Goal: Browse casually: Explore the website without a specific task or goal

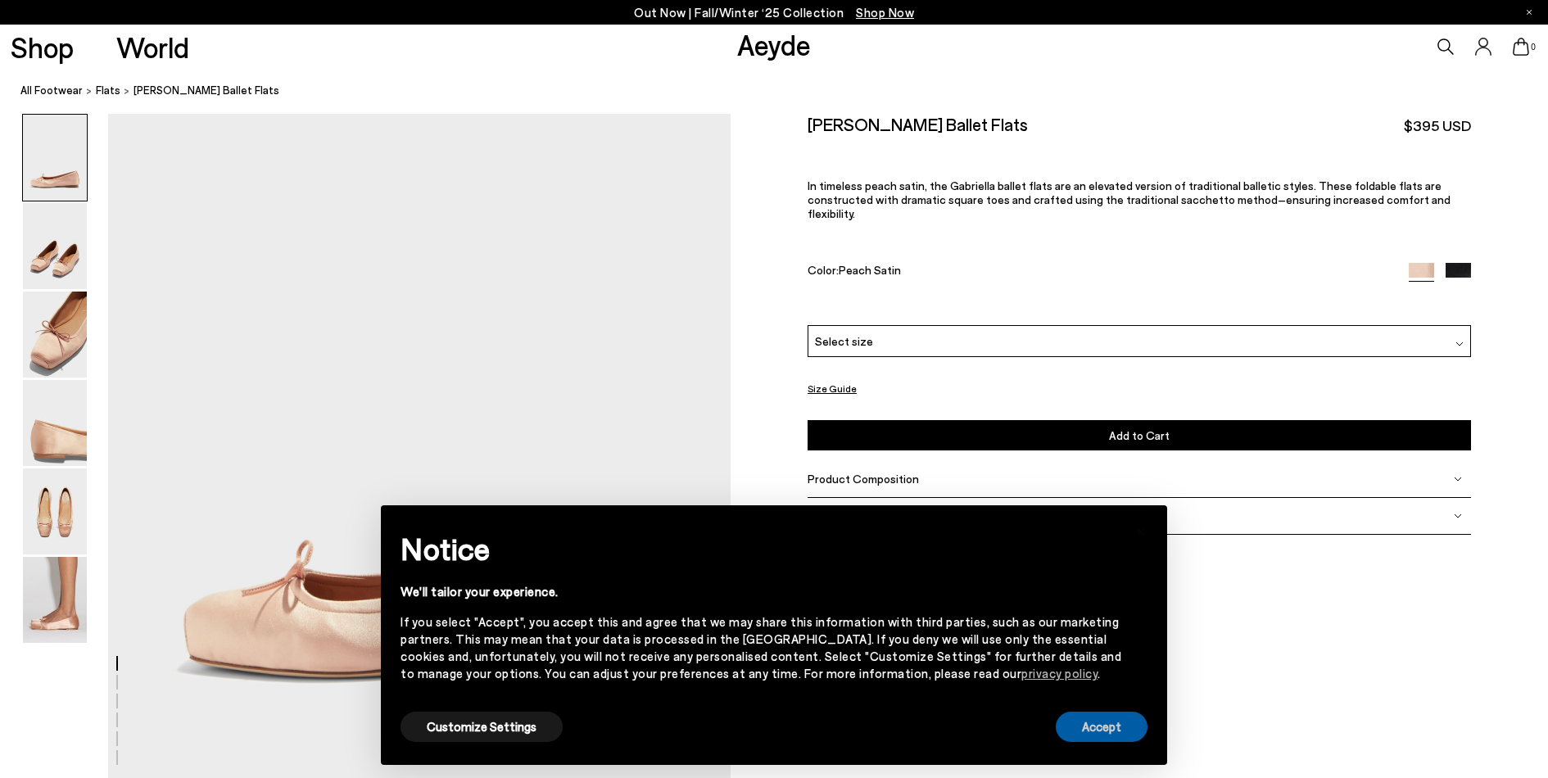
click at [1102, 731] on button "Accept" at bounding box center [1102, 727] width 92 height 30
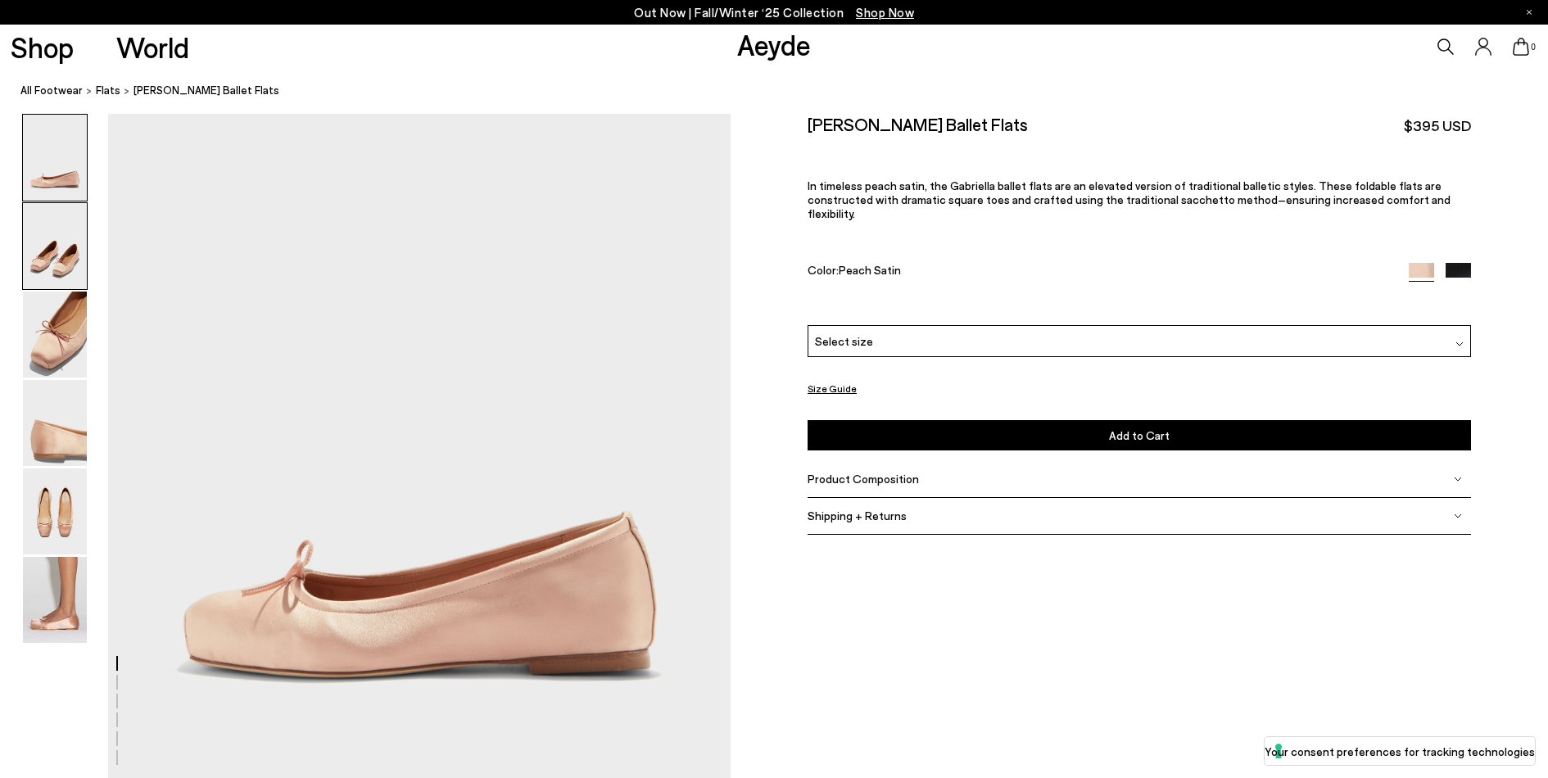
click at [70, 247] on img at bounding box center [55, 246] width 64 height 86
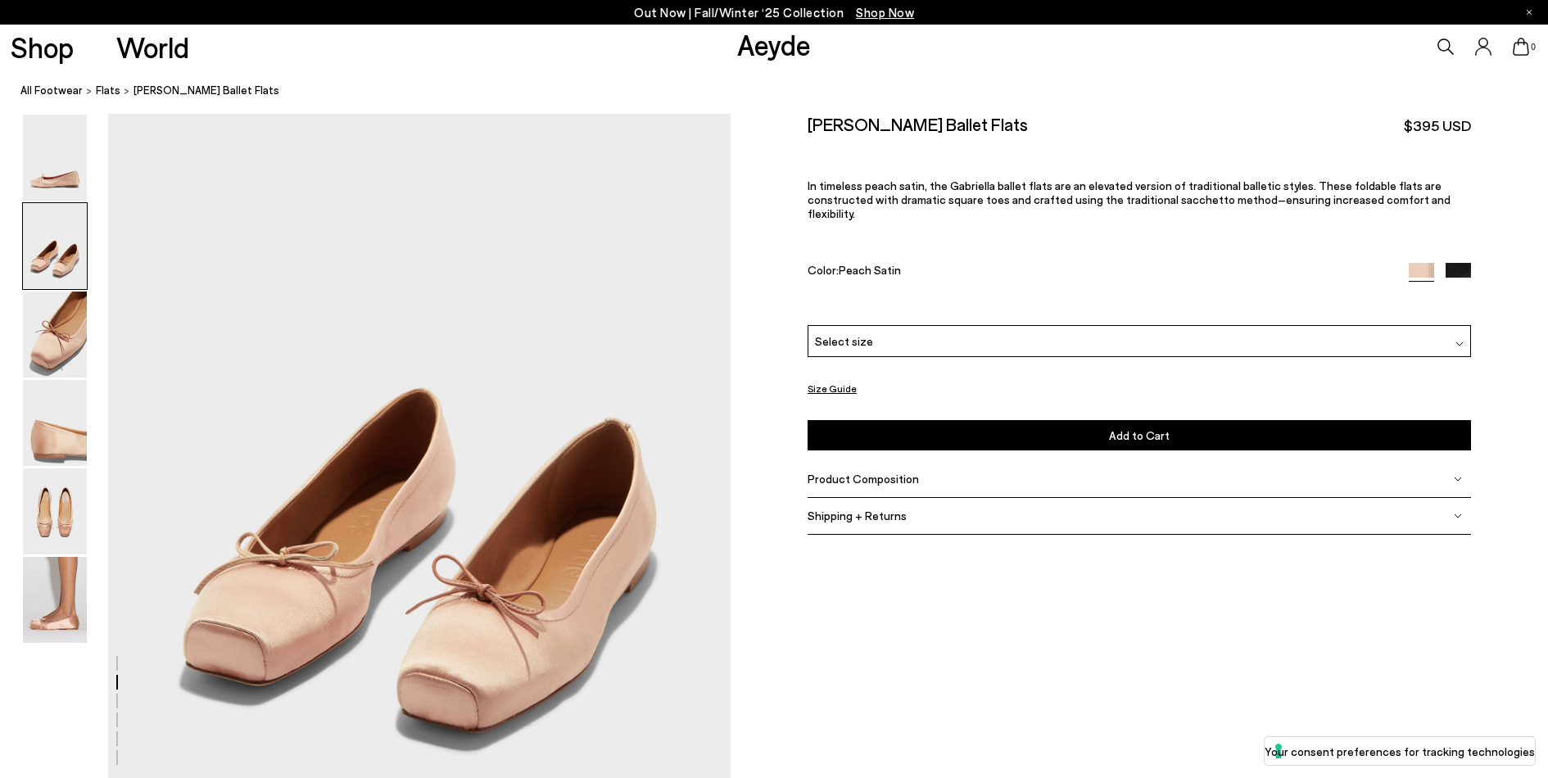
scroll to position [754, 0]
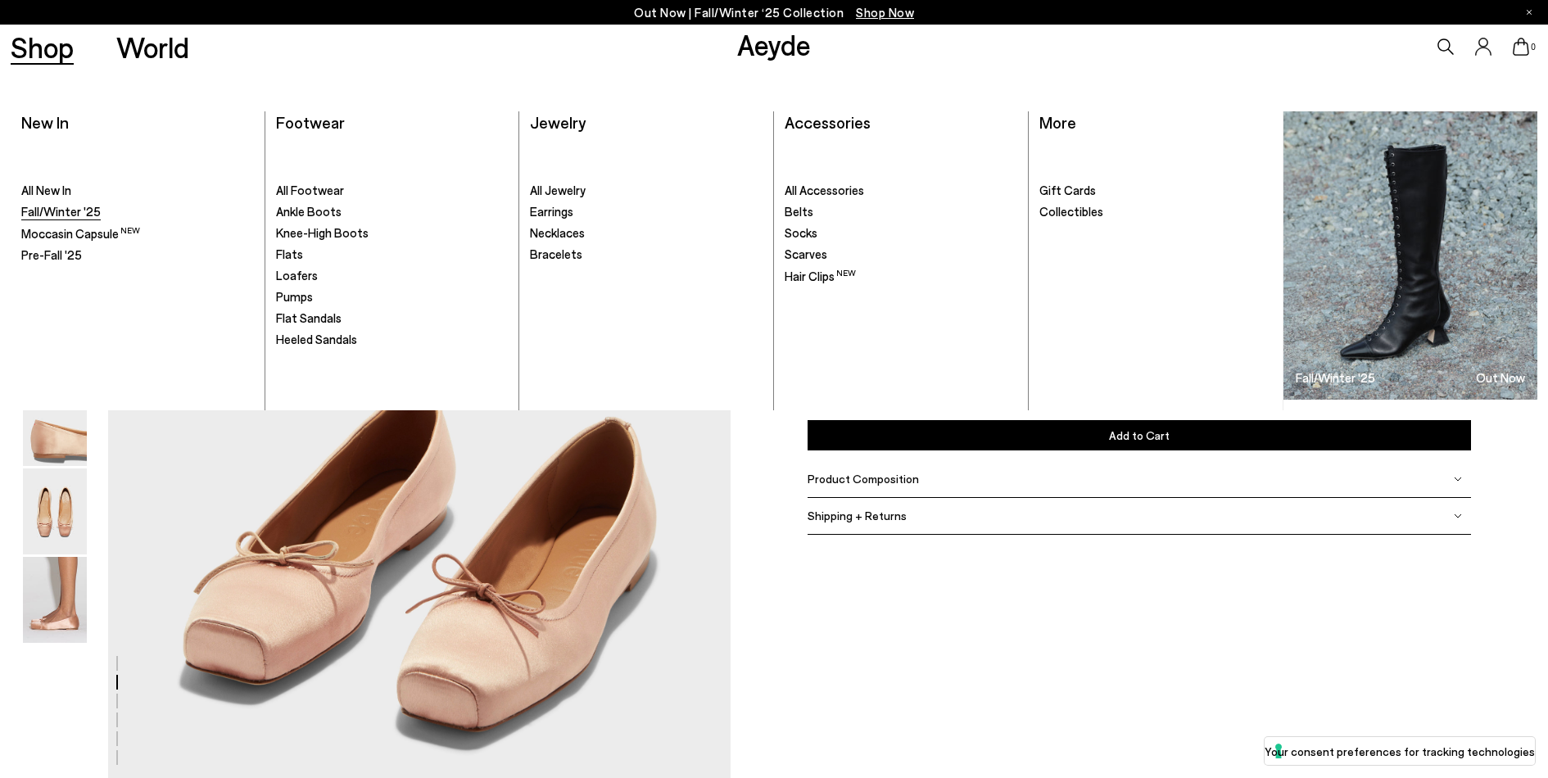
click at [56, 215] on span "Fall/Winter '25" at bounding box center [60, 211] width 79 height 15
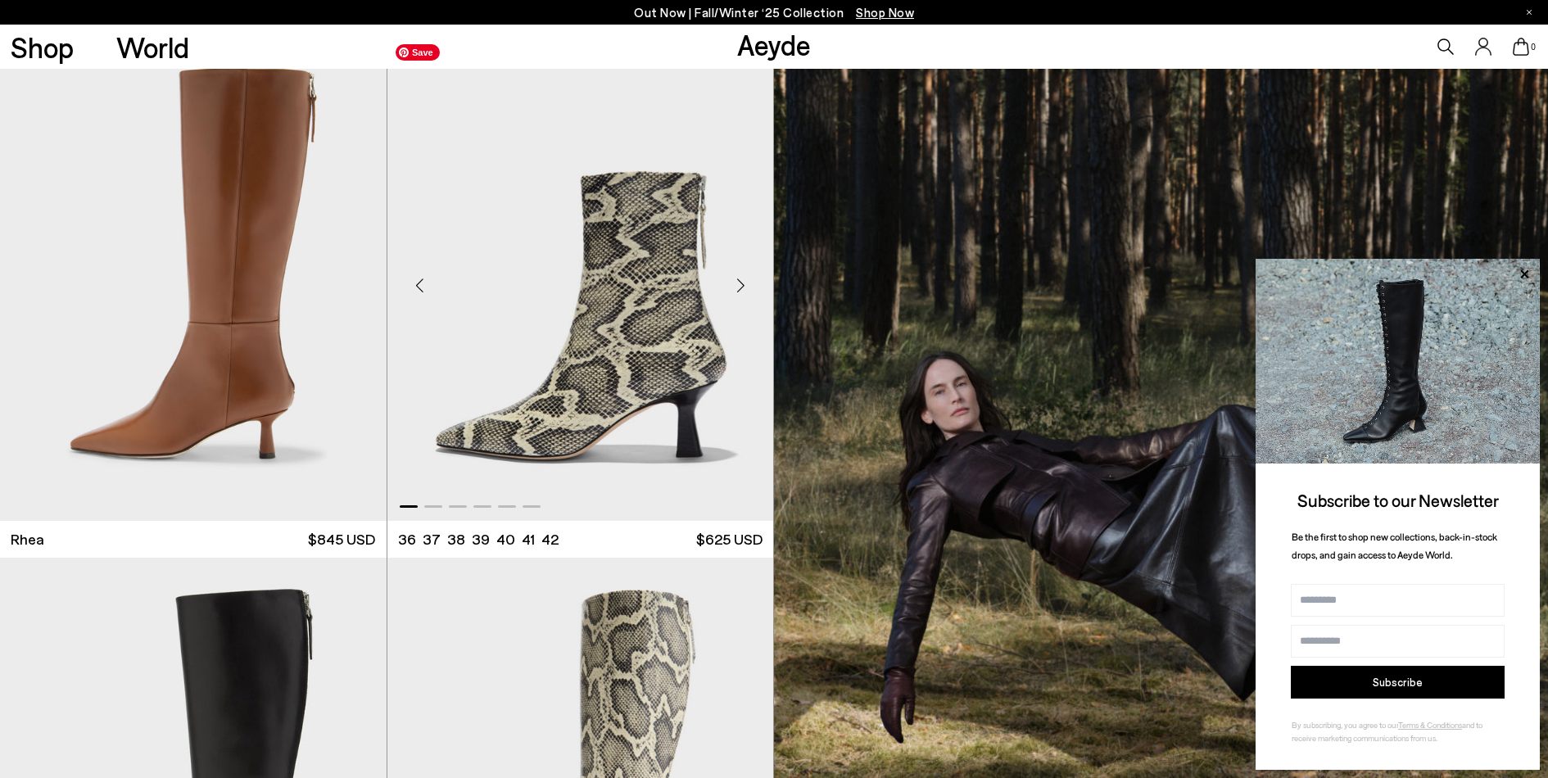
scroll to position [8672, 0]
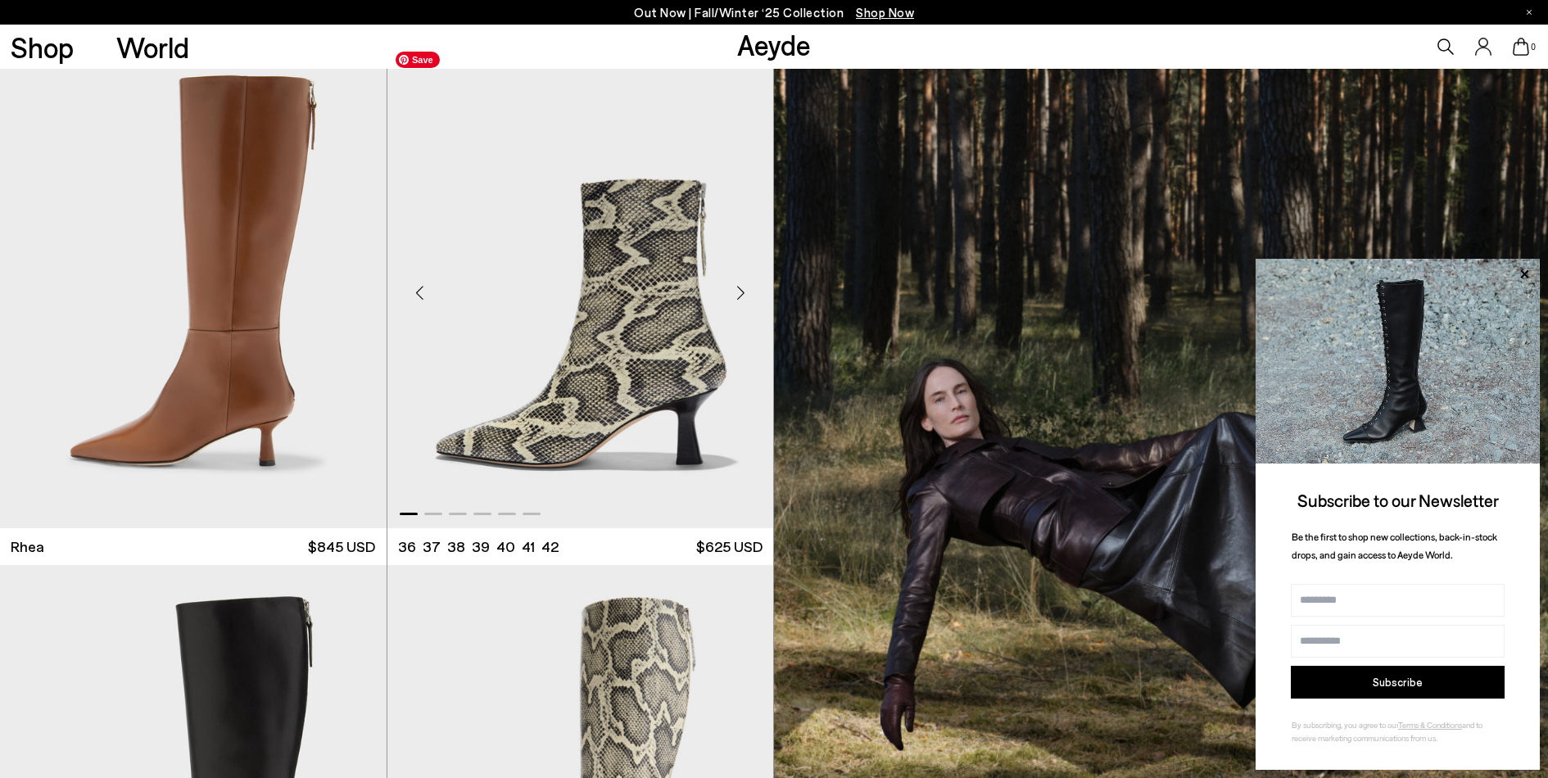
click at [597, 375] on img "1 / 6" at bounding box center [580, 285] width 387 height 485
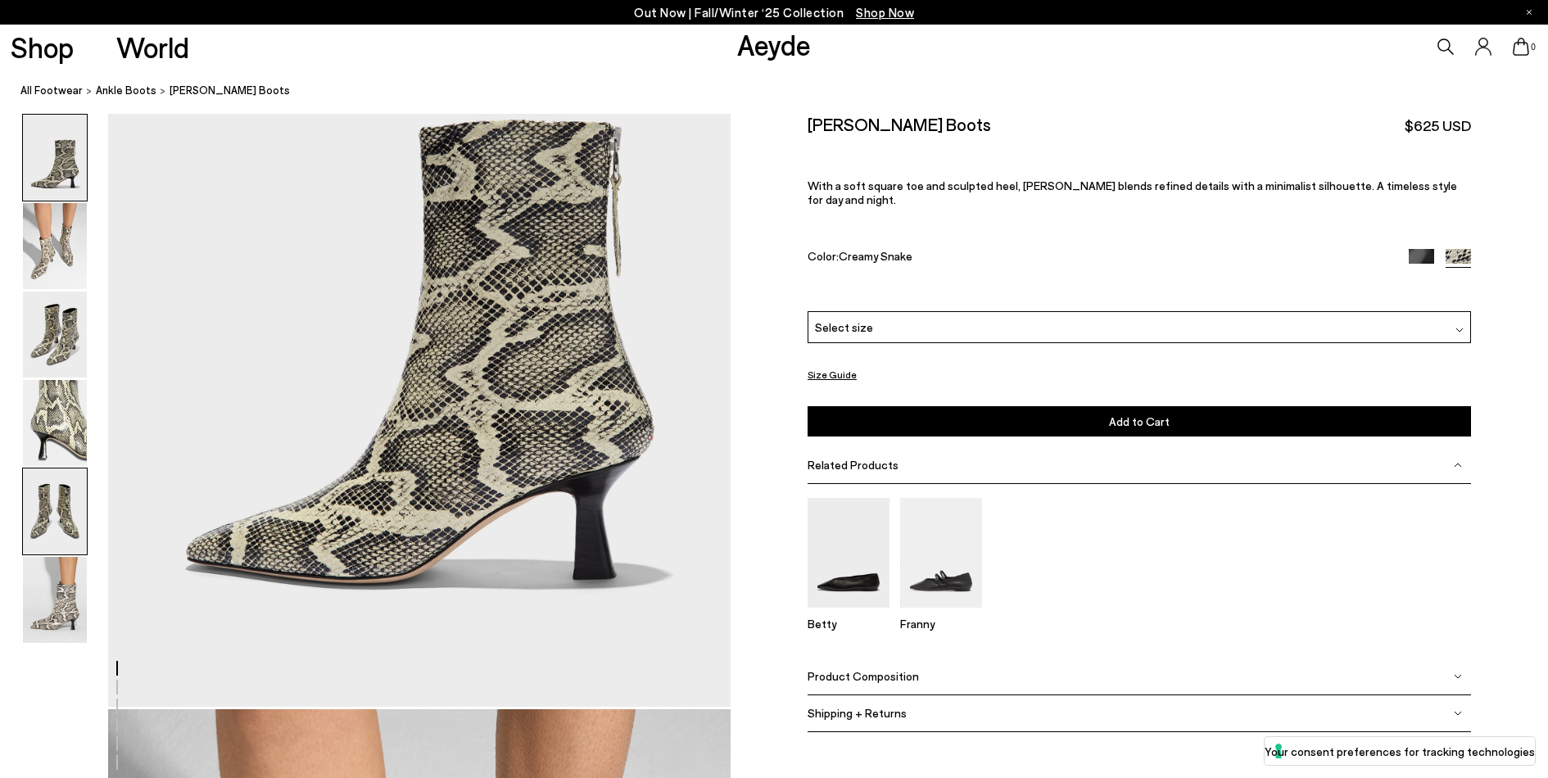
click at [42, 478] on img at bounding box center [55, 511] width 64 height 86
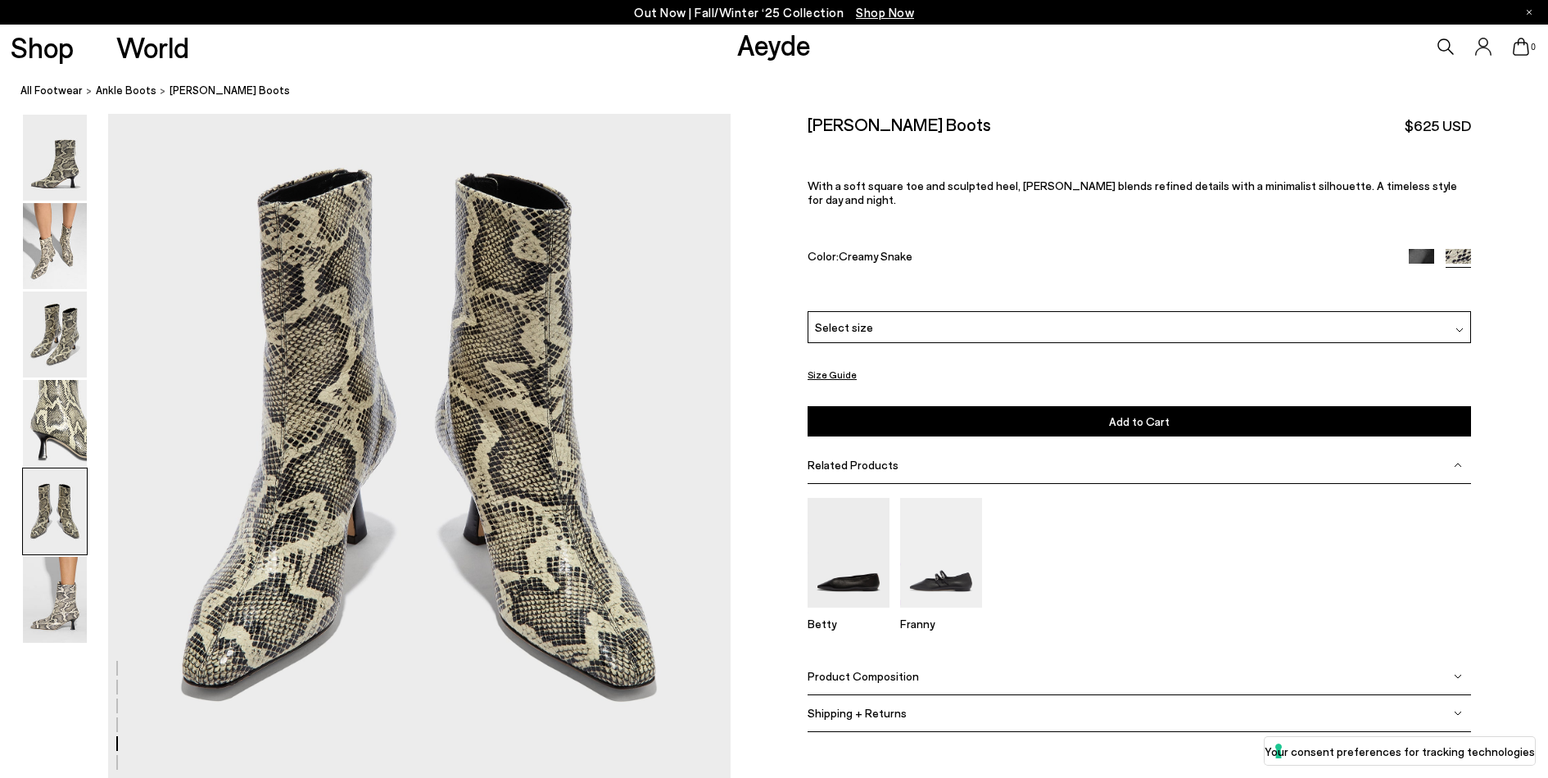
scroll to position [3446, 0]
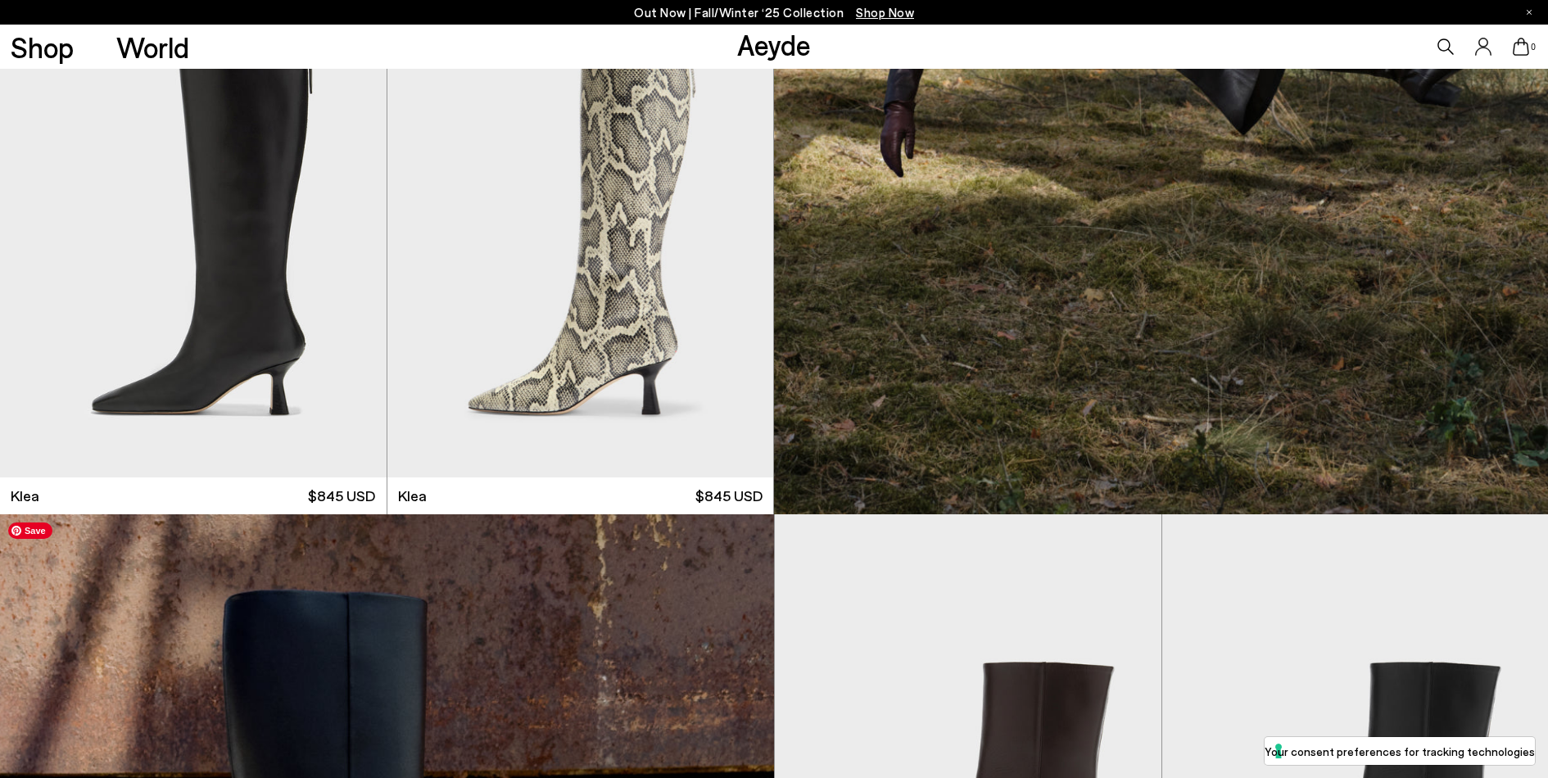
scroll to position [10247, 0]
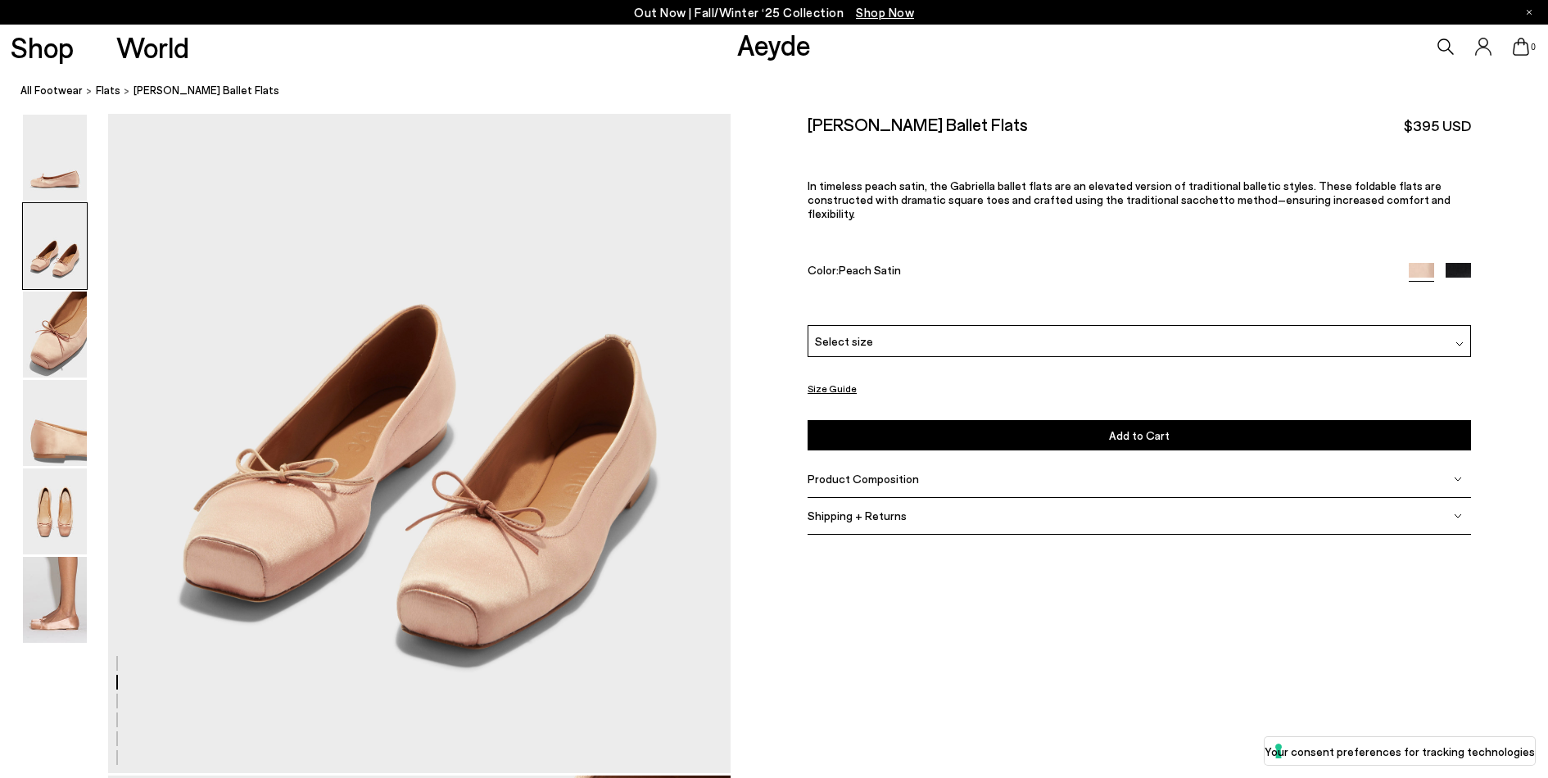
scroll to position [834, 0]
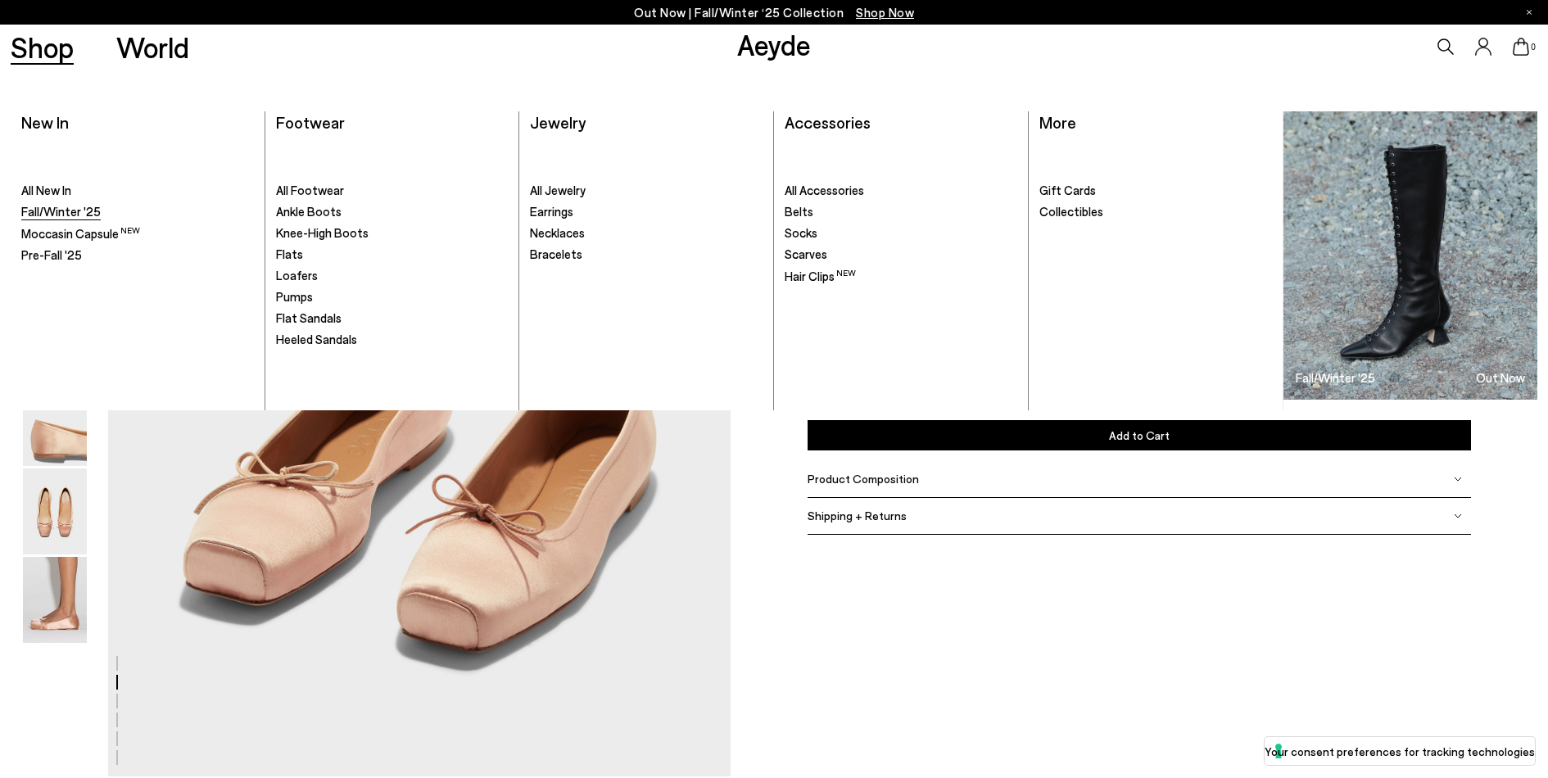
click at [62, 213] on span "Fall/Winter '25" at bounding box center [60, 211] width 79 height 15
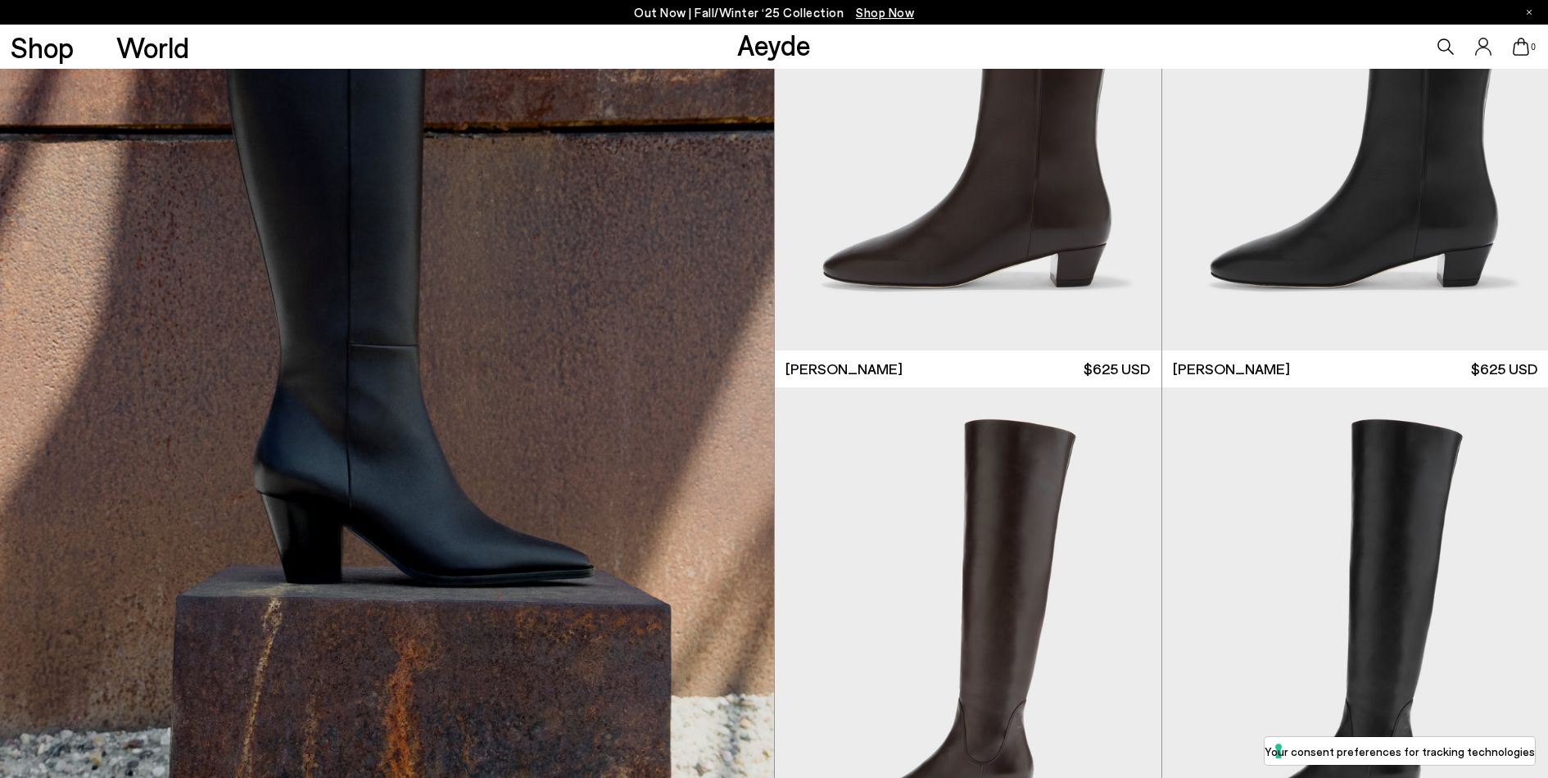
scroll to position [9899, 0]
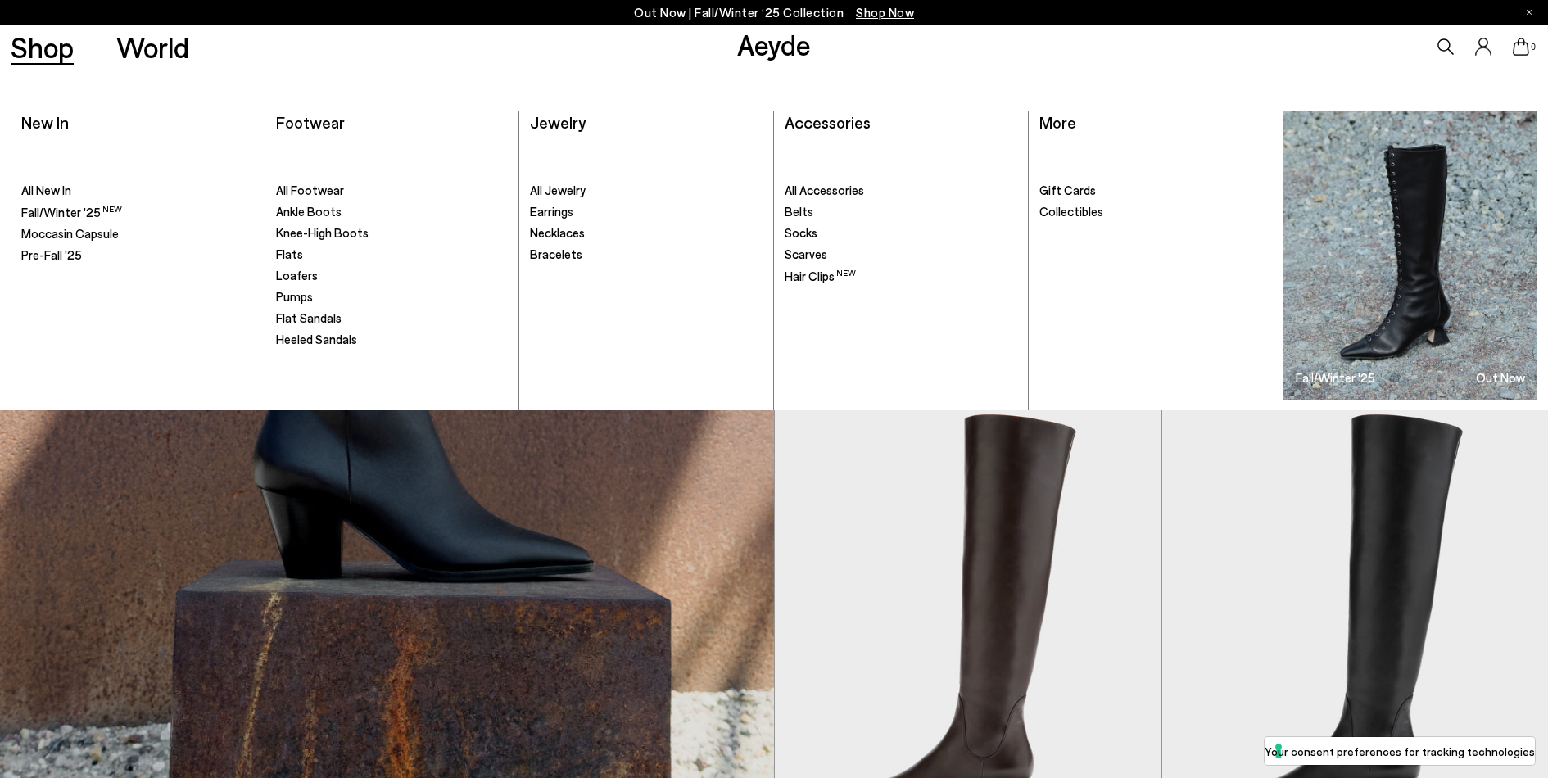
click at [84, 235] on span "Moccasin Capsule" at bounding box center [69, 233] width 97 height 15
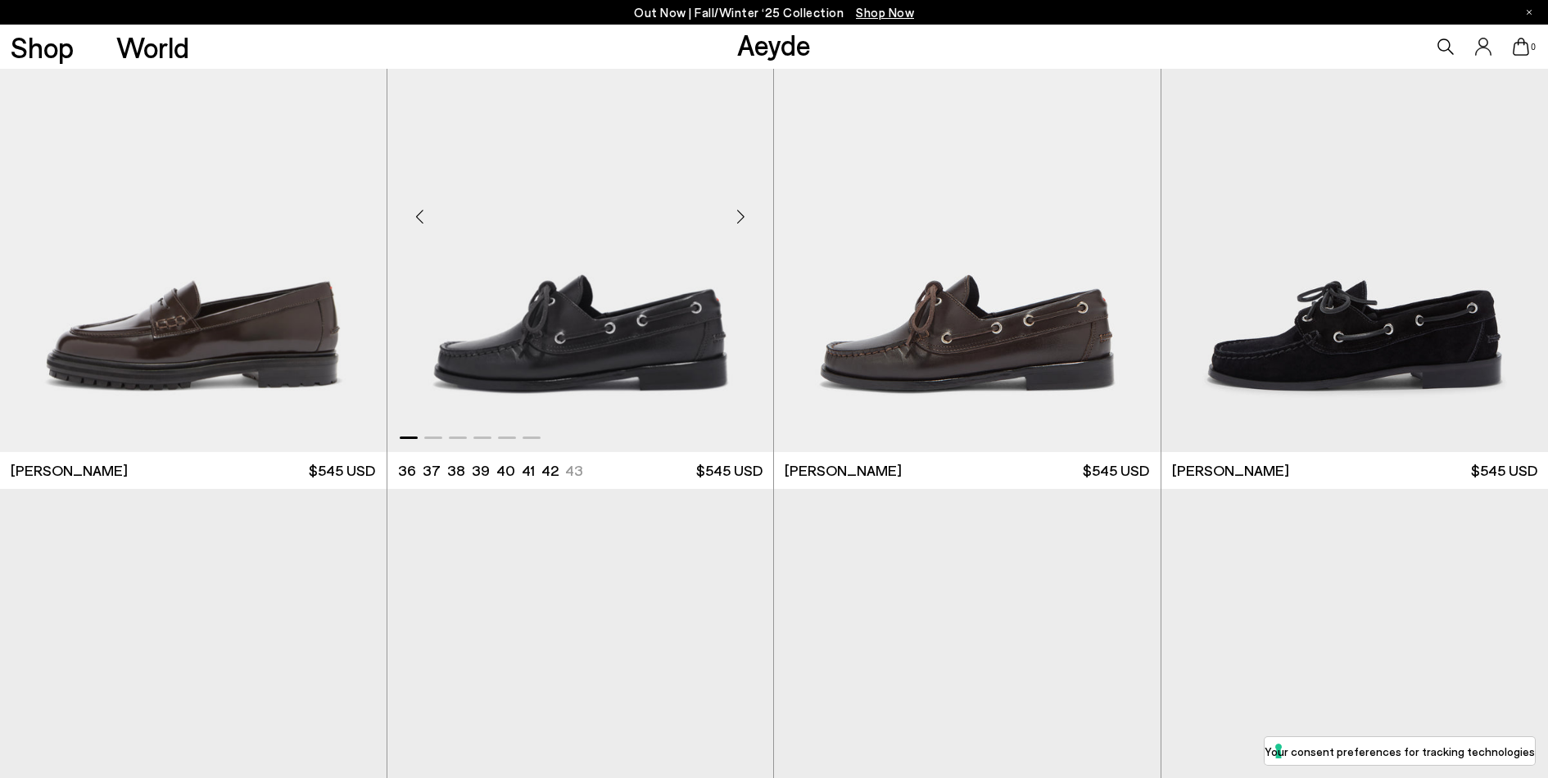
scroll to position [1960, 0]
click at [962, 331] on img "1 / 6" at bounding box center [967, 210] width 387 height 485
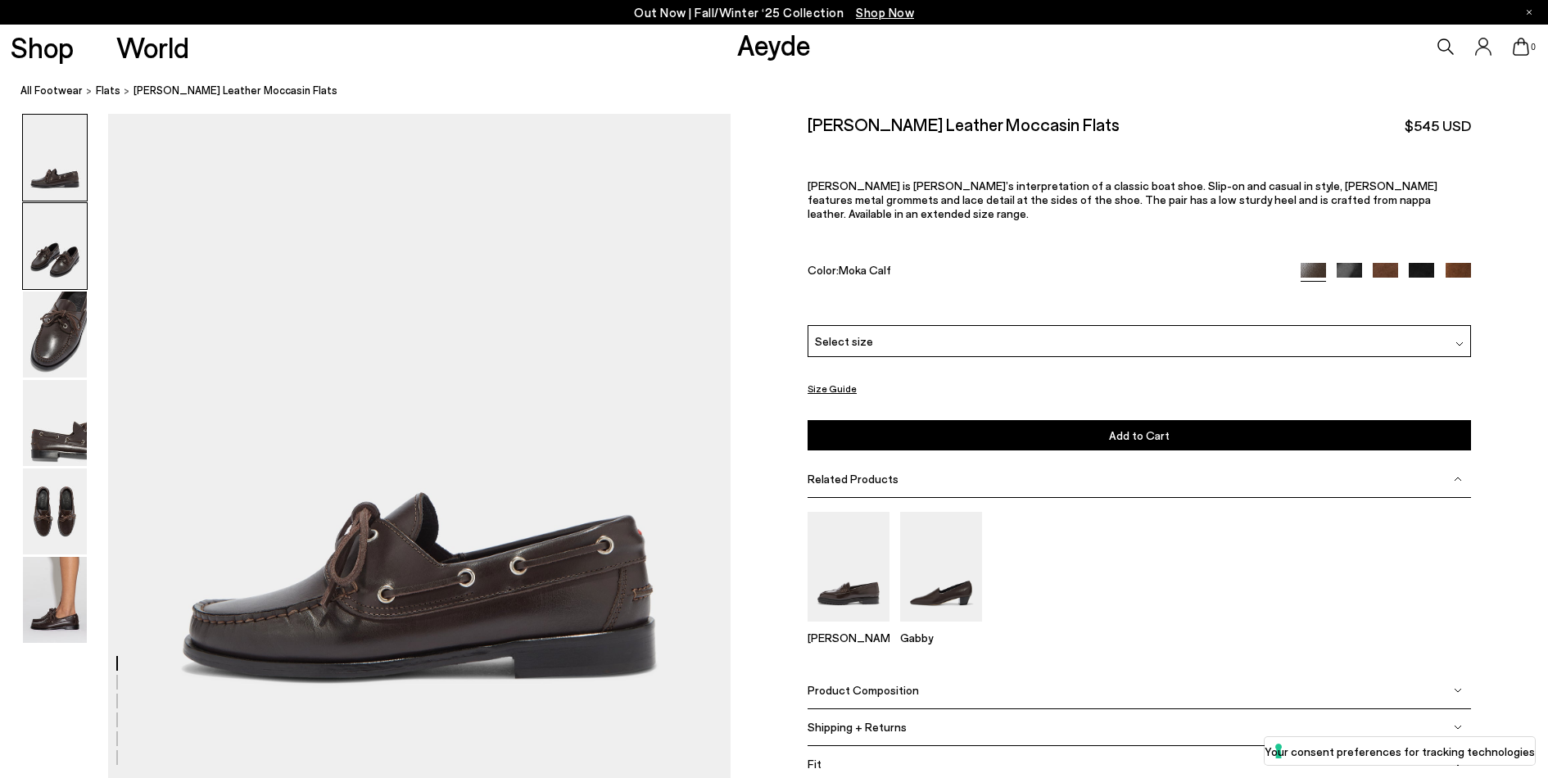
click at [81, 251] on img at bounding box center [55, 246] width 64 height 86
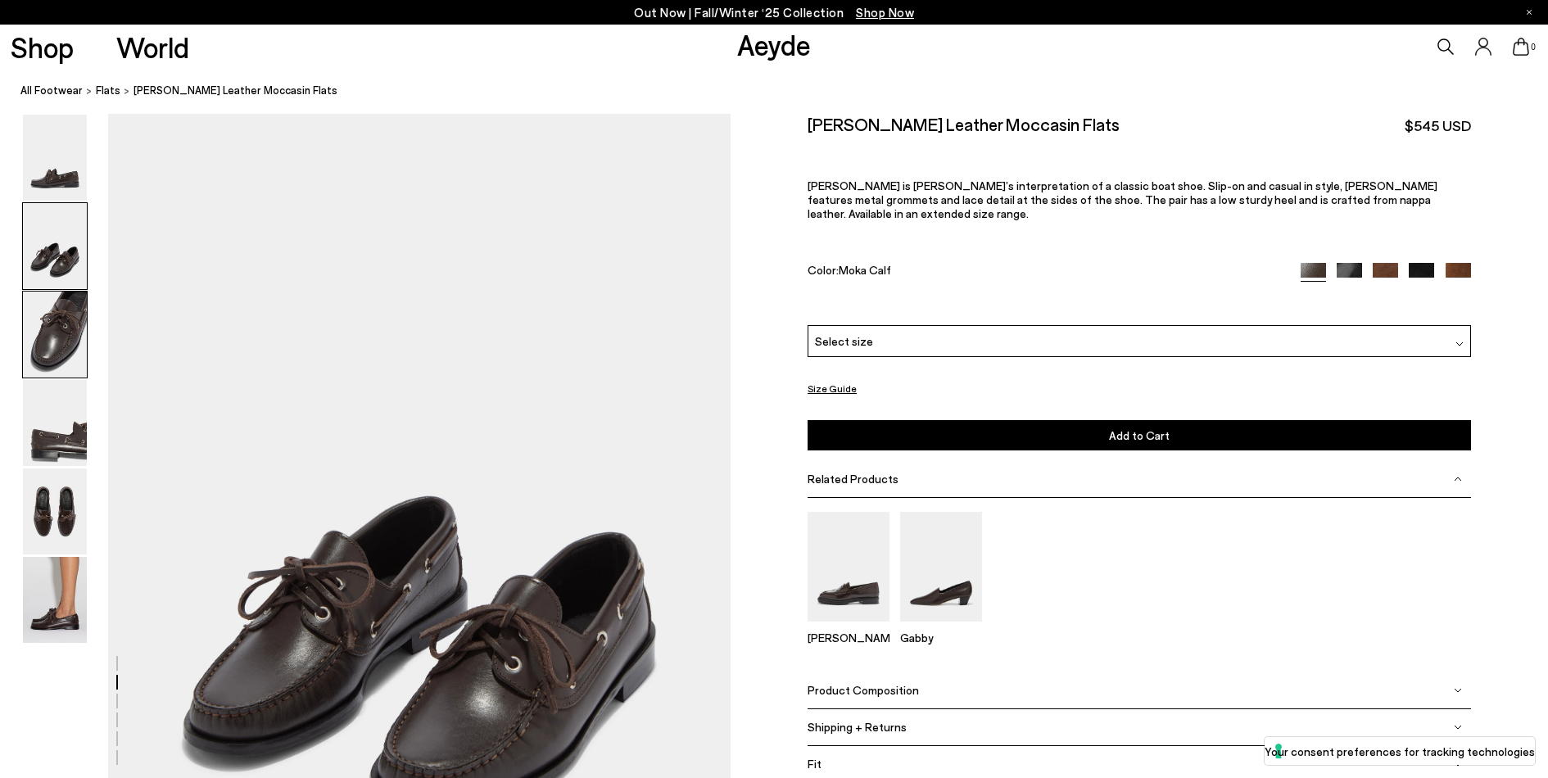
click at [38, 342] on img at bounding box center [55, 335] width 64 height 86
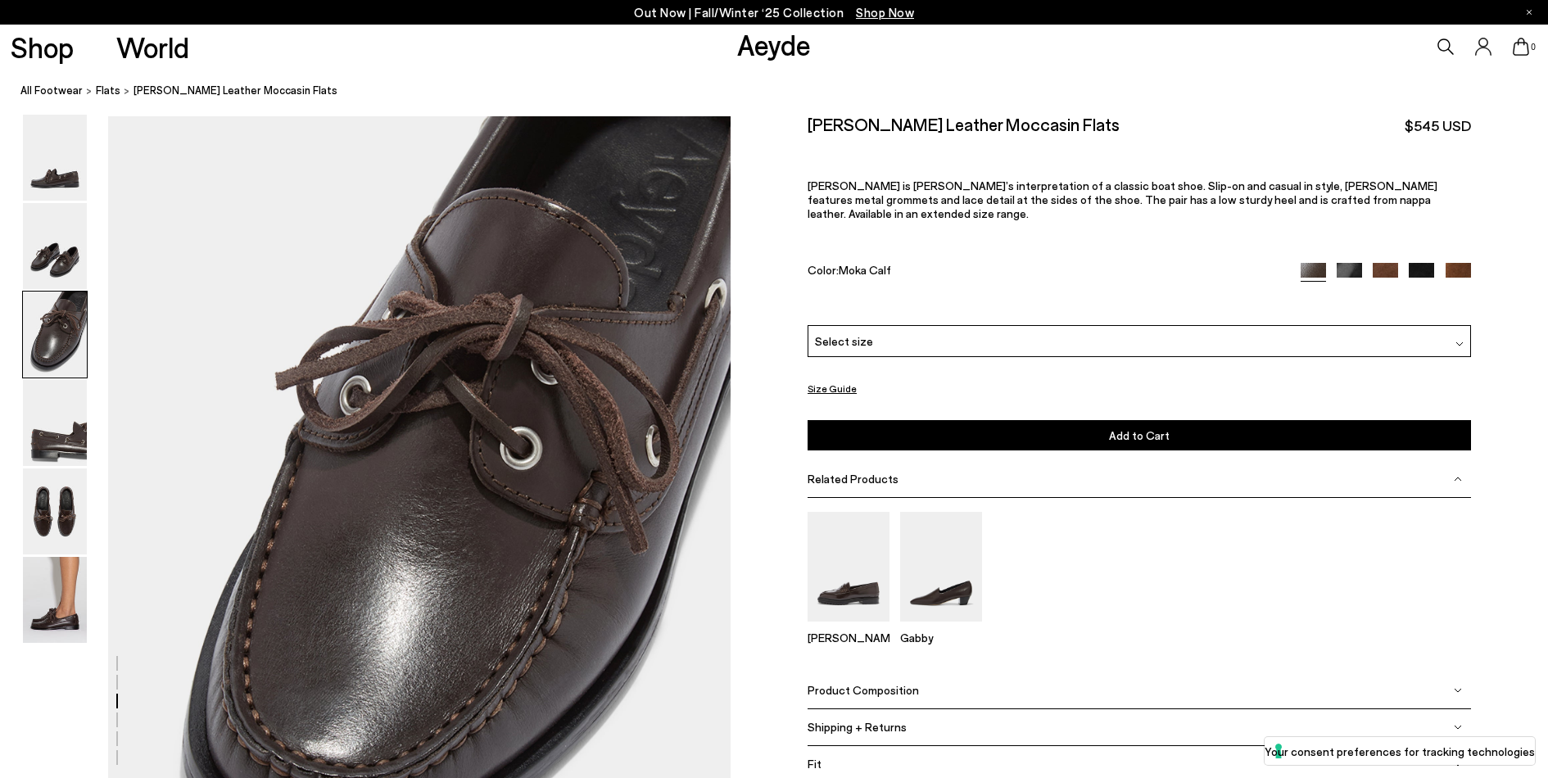
scroll to position [1500, 0]
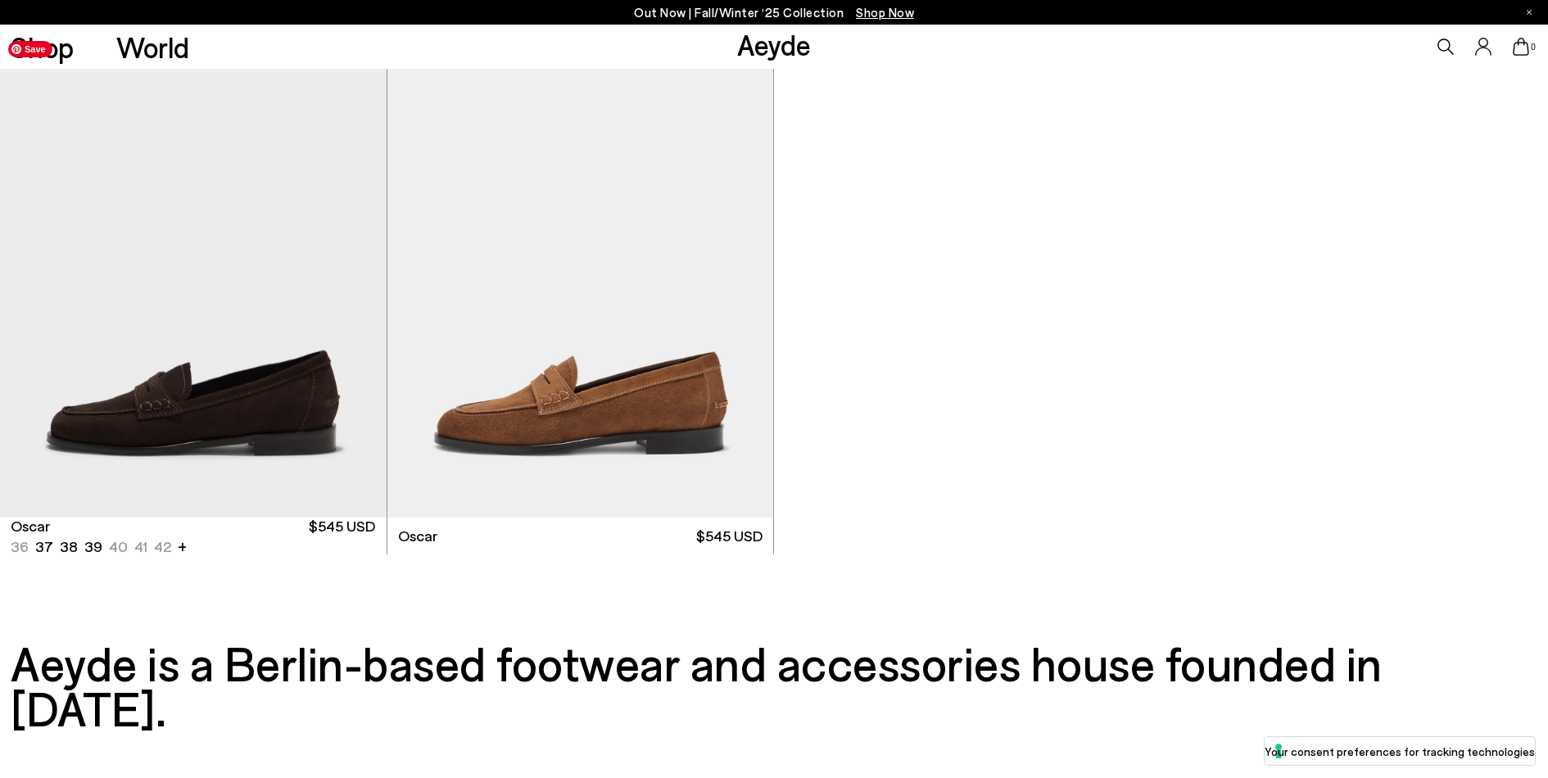
scroll to position [3193, 0]
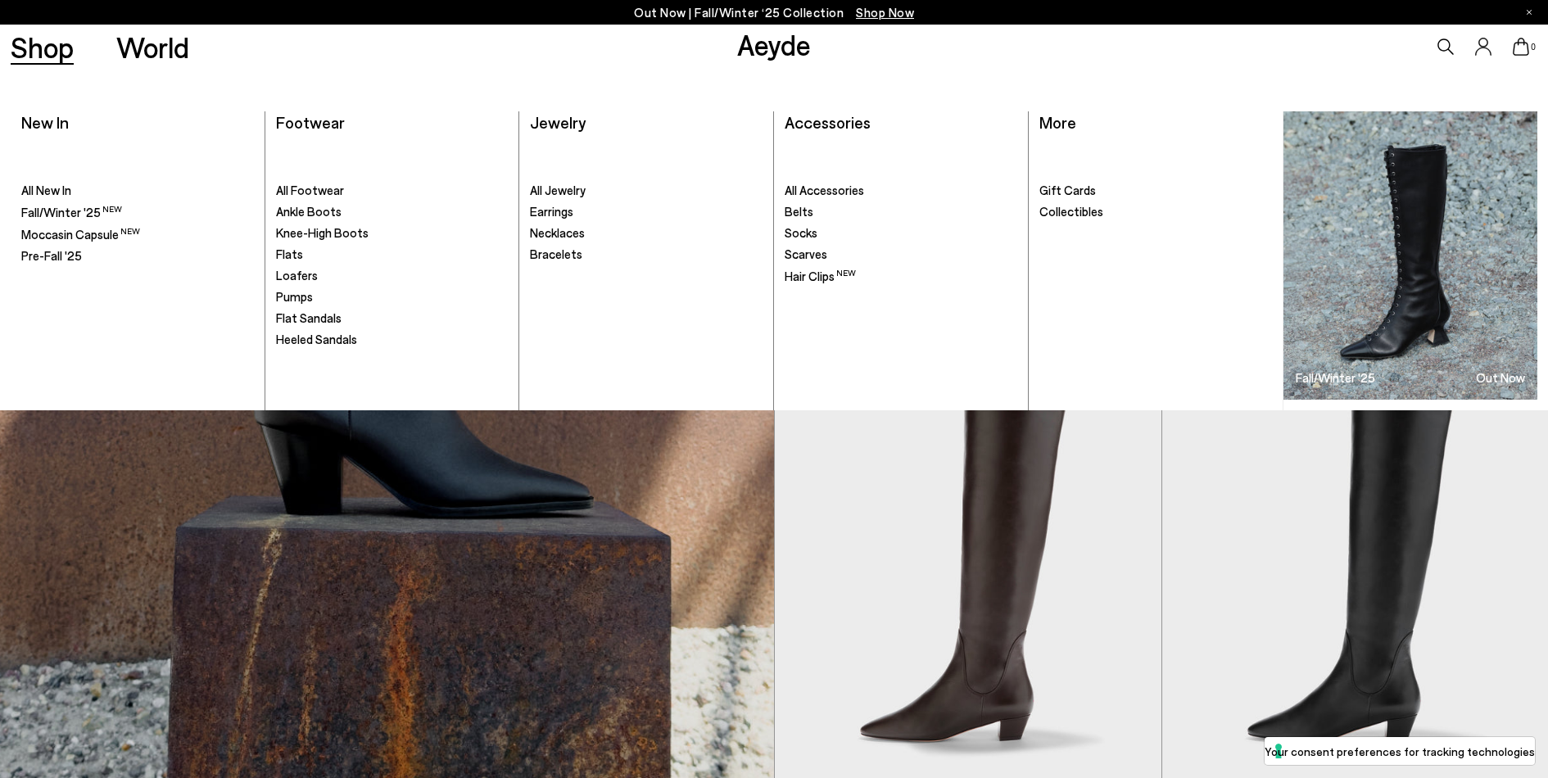
scroll to position [9692, 0]
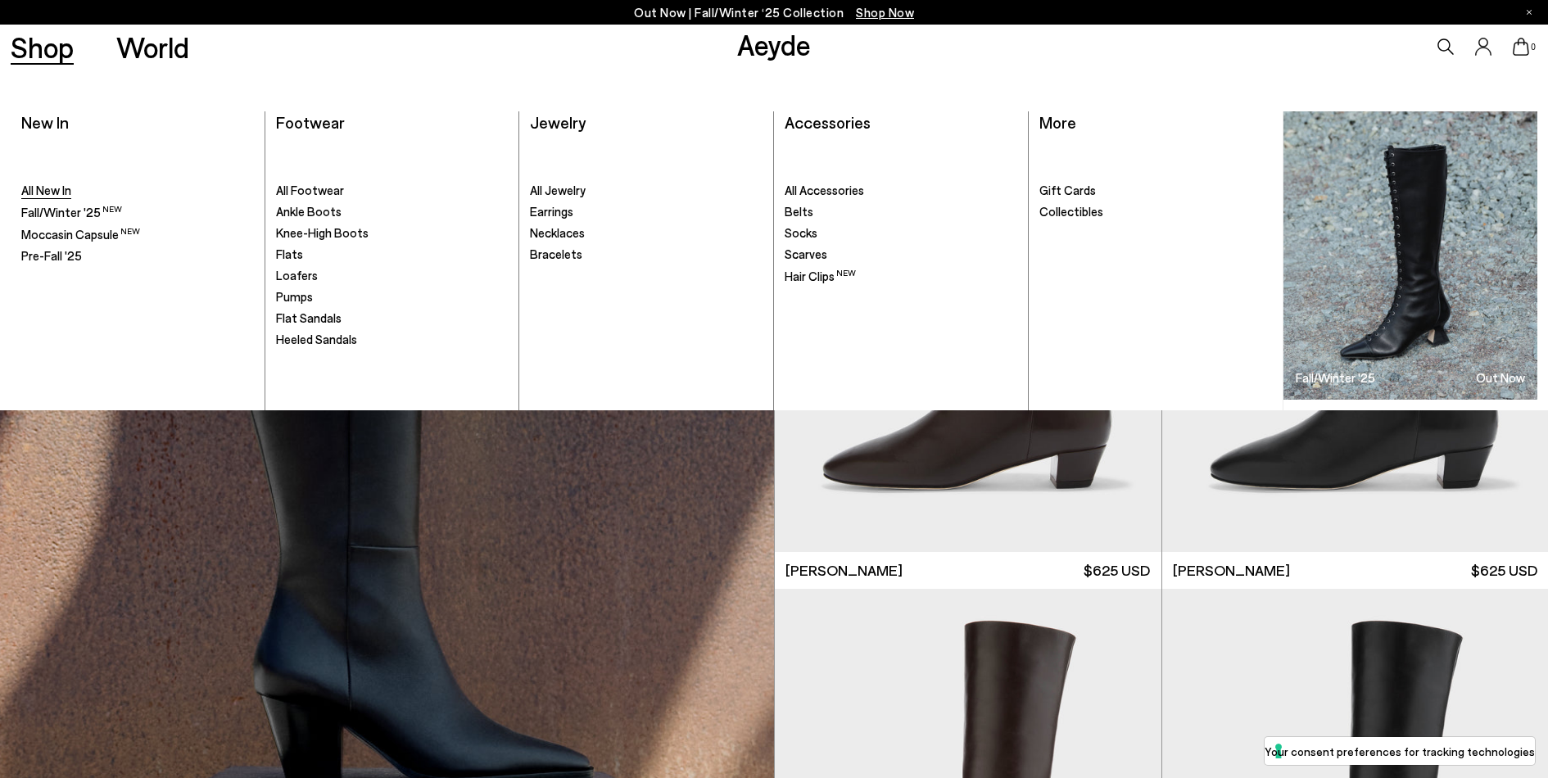
click at [57, 188] on span "All New In" at bounding box center [46, 190] width 50 height 15
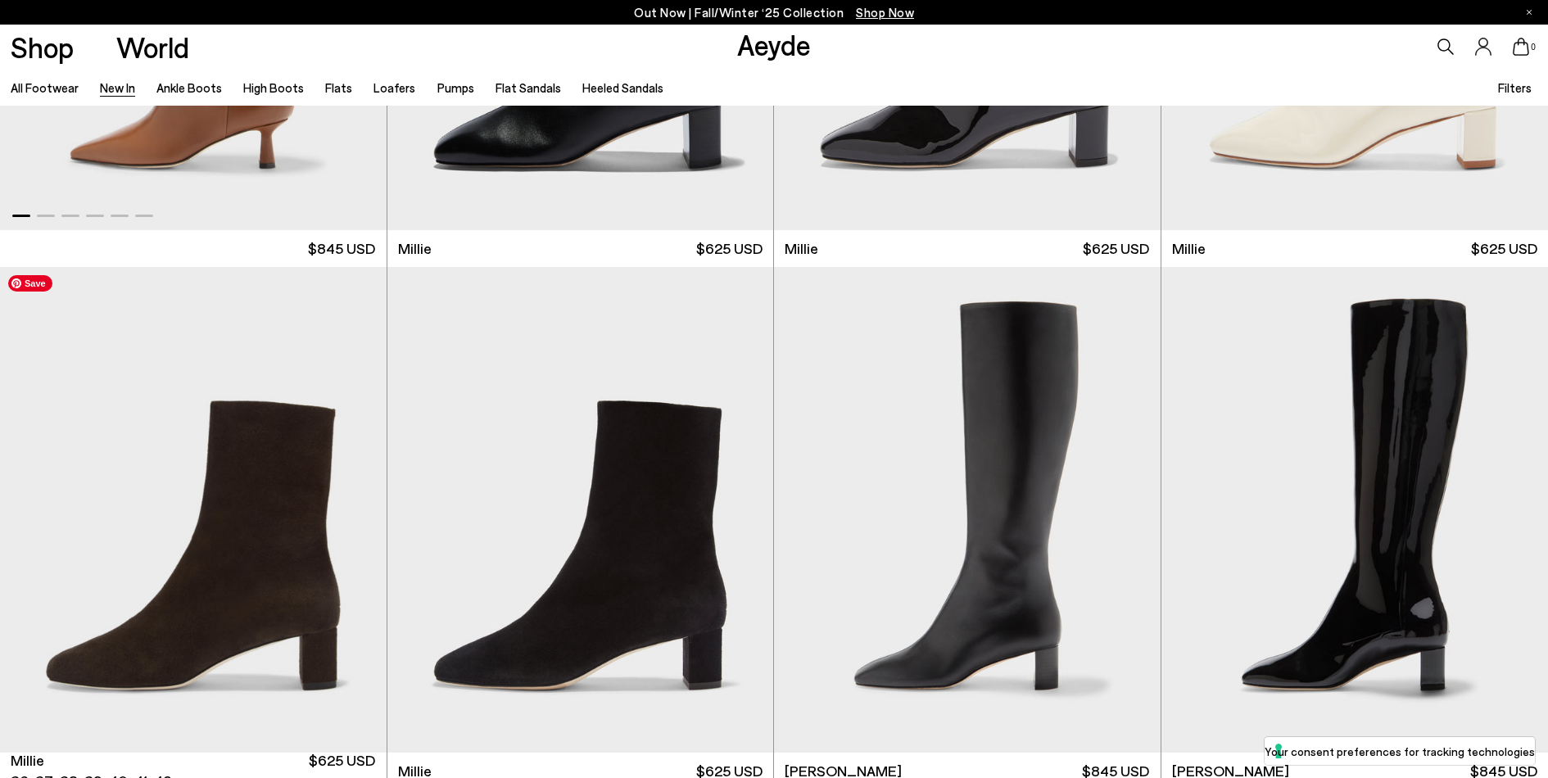
scroll to position [5203, 0]
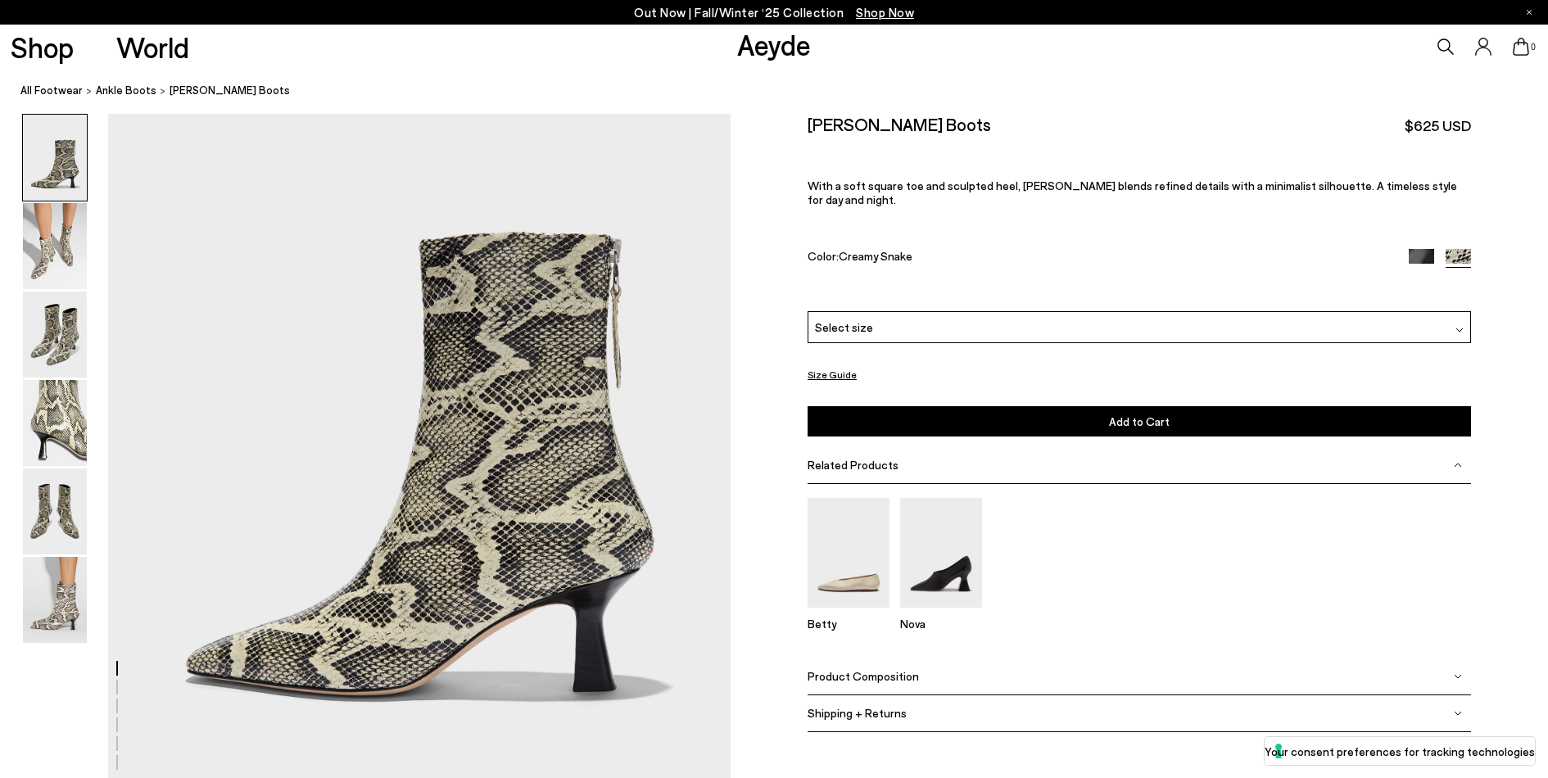
scroll to position [123, 0]
